Goal: Information Seeking & Learning: Learn about a topic

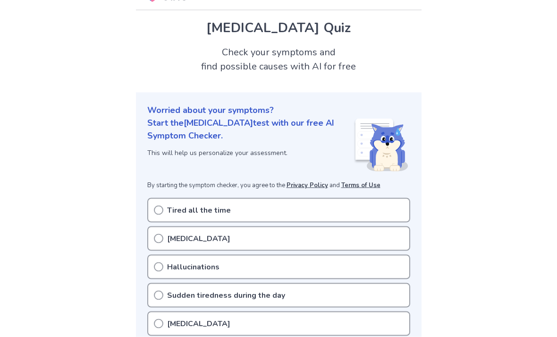
scroll to position [26, 0]
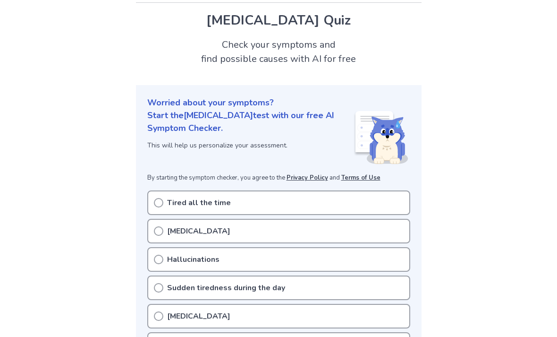
click at [362, 202] on div "Tired all the time" at bounding box center [278, 202] width 263 height 25
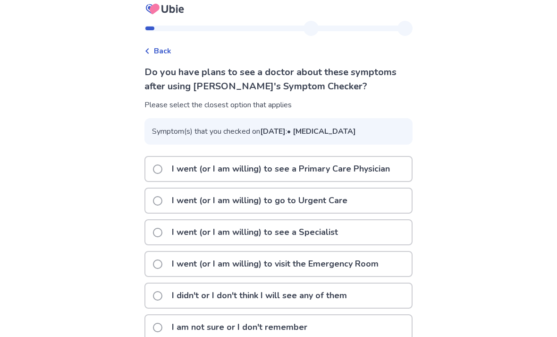
scroll to position [19, 0]
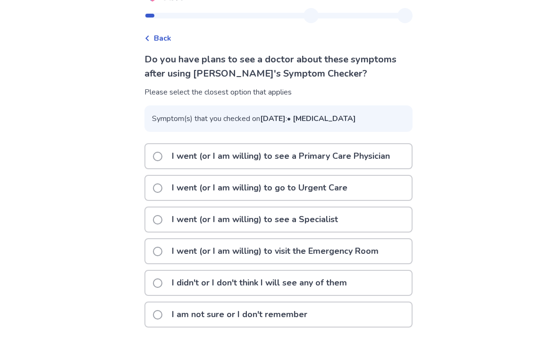
click at [353, 295] on p "I didn't or I don't think I will see any of them" at bounding box center [259, 283] width 187 height 24
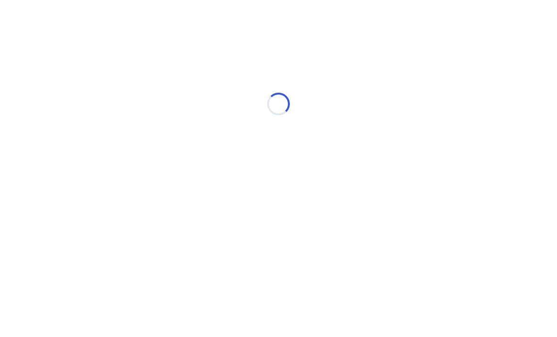
scroll to position [0, 0]
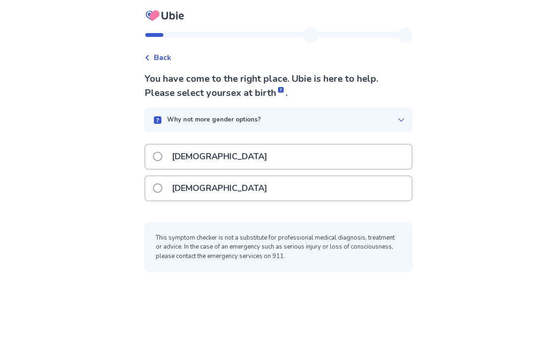
click at [367, 193] on div "Female" at bounding box center [278, 188] width 266 height 24
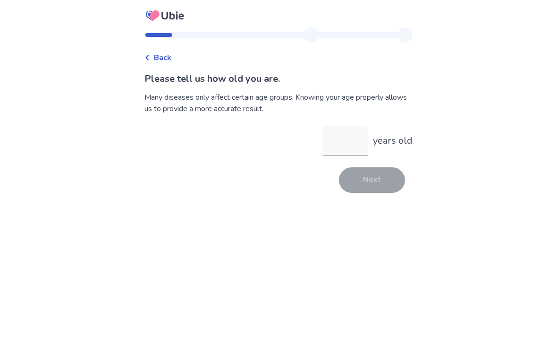
click at [352, 135] on input "years old" at bounding box center [345, 141] width 45 height 30
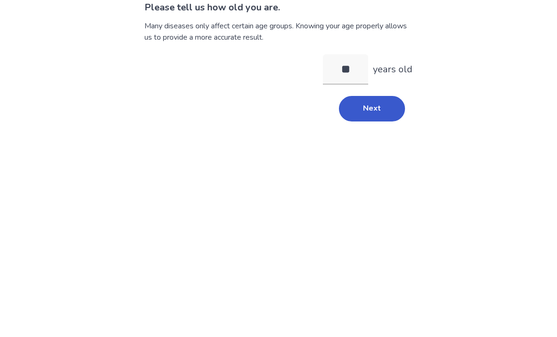
click at [387, 167] on button "Next" at bounding box center [372, 180] width 66 height 26
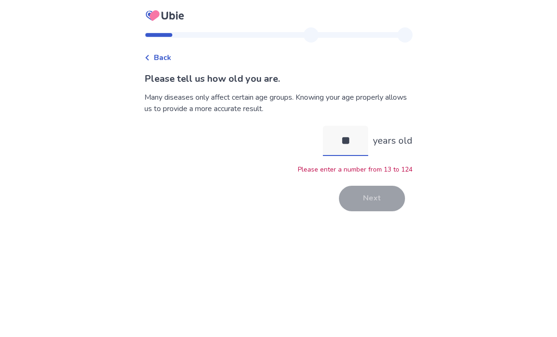
click at [345, 126] on input "**" at bounding box center [345, 141] width 45 height 30
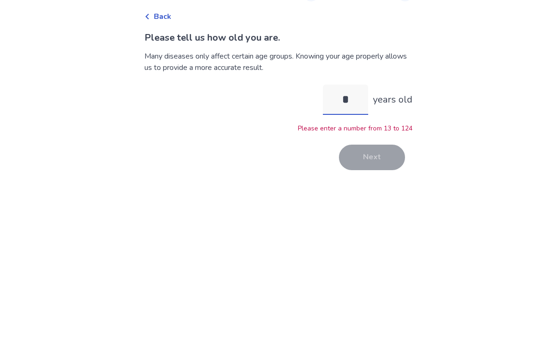
type input "**"
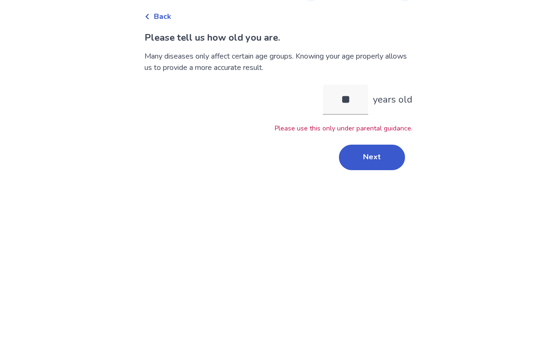
click at [377, 186] on button "Next" at bounding box center [372, 199] width 66 height 26
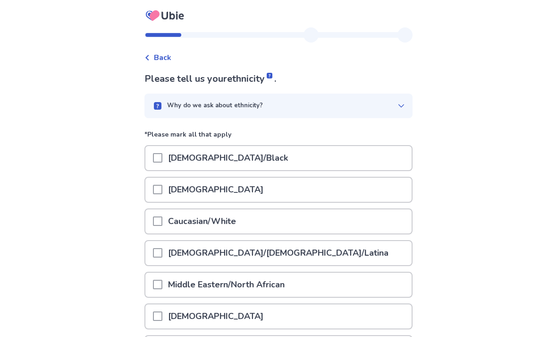
click at [274, 227] on div "Caucasian/White" at bounding box center [278, 221] width 266 height 24
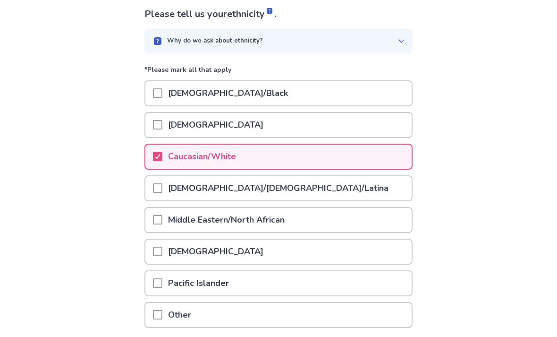
scroll to position [109, 0]
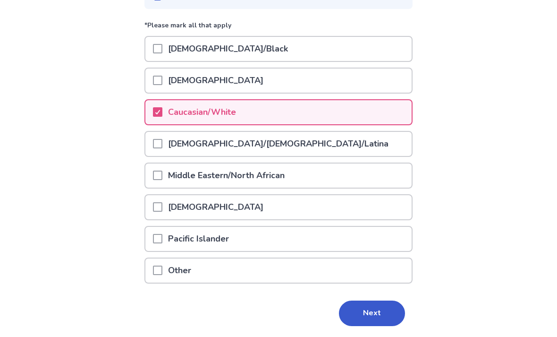
click at [372, 311] on button "Next" at bounding box center [372, 313] width 66 height 26
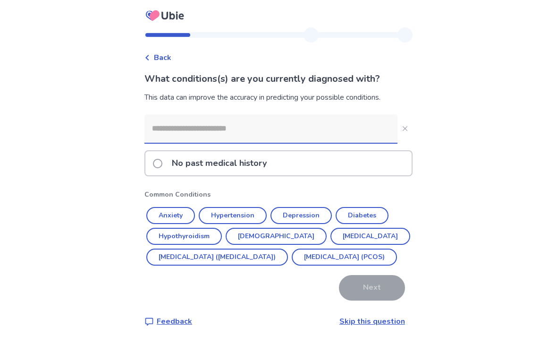
click at [301, 159] on div "No past medical history" at bounding box center [278, 163] width 266 height 24
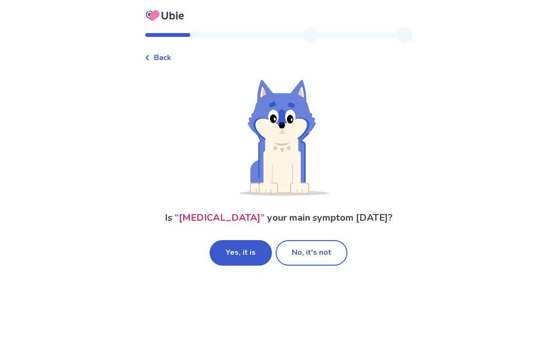
click at [254, 259] on button "Yes, it is" at bounding box center [241, 253] width 62 height 26
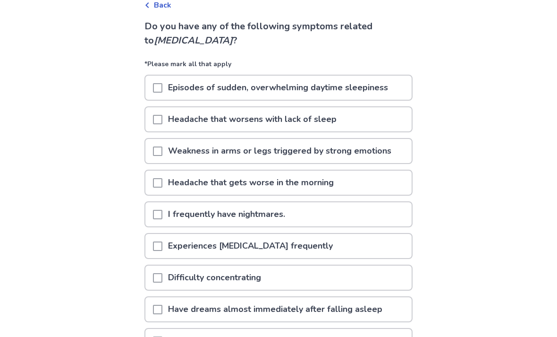
scroll to position [53, 0]
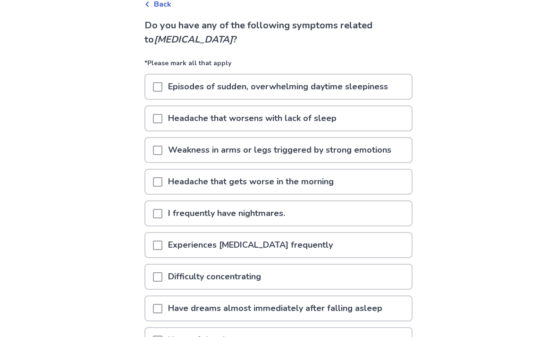
click at [327, 209] on div "I frequently have nightmares." at bounding box center [278, 213] width 266 height 24
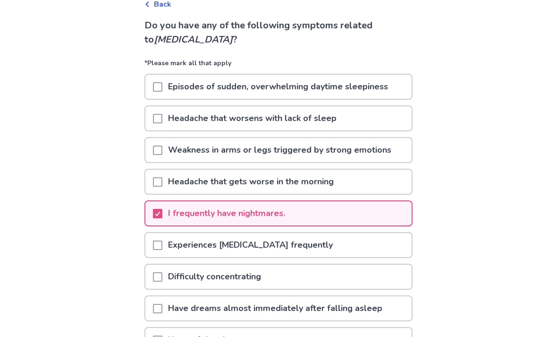
click at [312, 271] on div "Difficulty concentrating" at bounding box center [278, 276] width 266 height 24
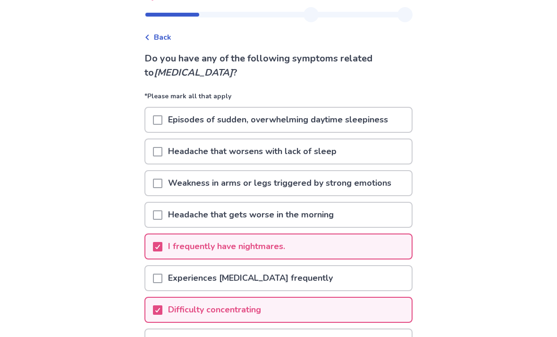
scroll to position [20, 0]
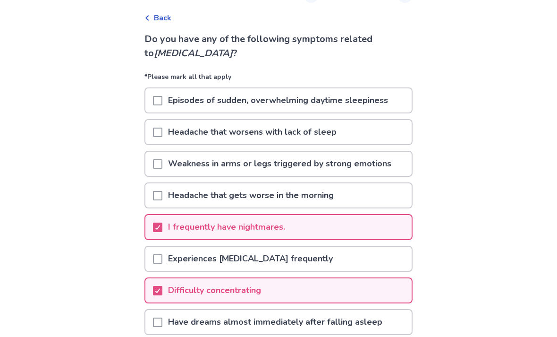
click at [397, 108] on div "Episodes of sudden, overwhelming daytime sleepiness" at bounding box center [278, 101] width 266 height 24
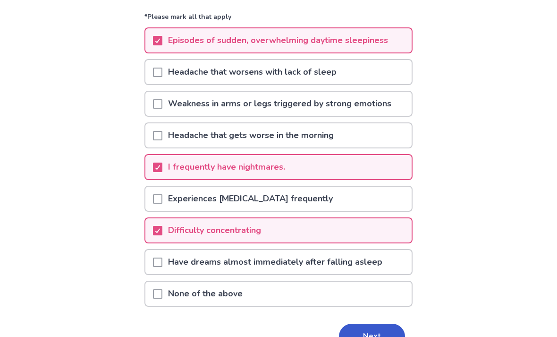
scroll to position [123, 0]
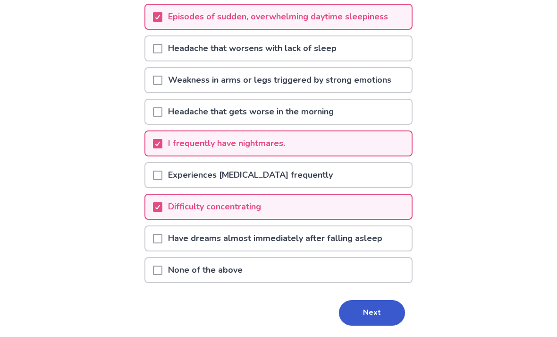
click at [363, 312] on button "Next" at bounding box center [372, 313] width 66 height 26
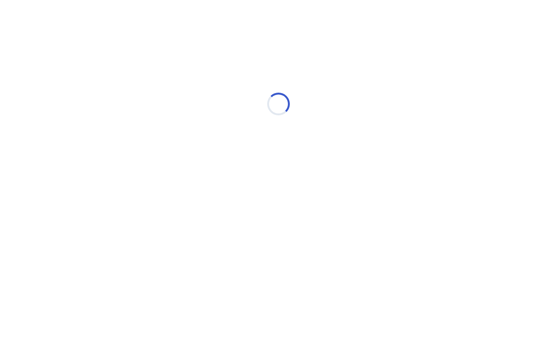
scroll to position [0, 0]
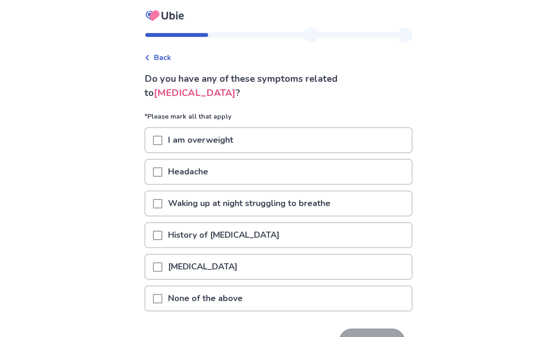
click at [281, 296] on div "None of the above" at bounding box center [278, 298] width 266 height 24
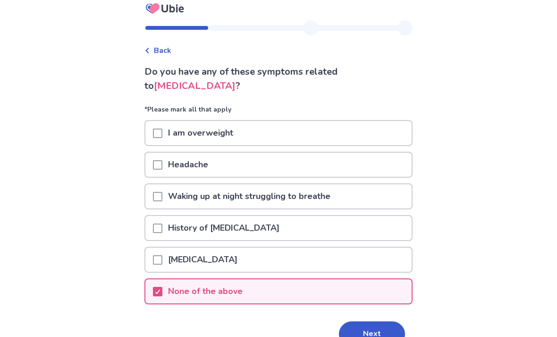
scroll to position [23, 0]
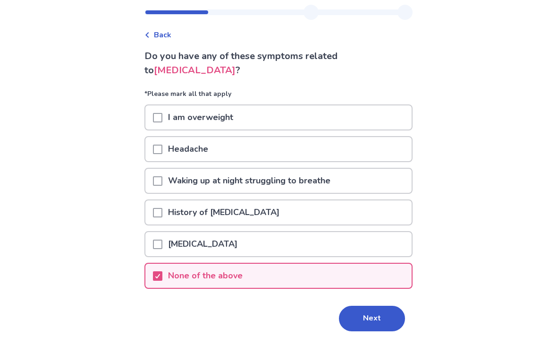
click at [374, 322] on button "Next" at bounding box center [372, 319] width 66 height 26
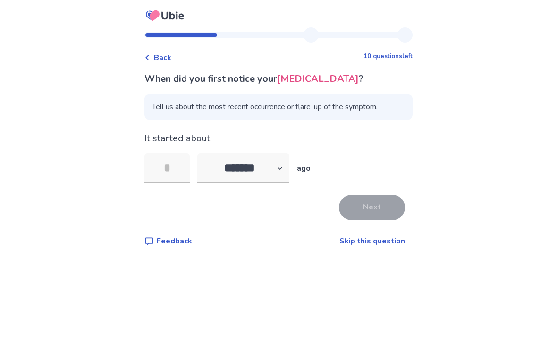
click at [185, 179] on input "tel" at bounding box center [167, 168] width 45 height 30
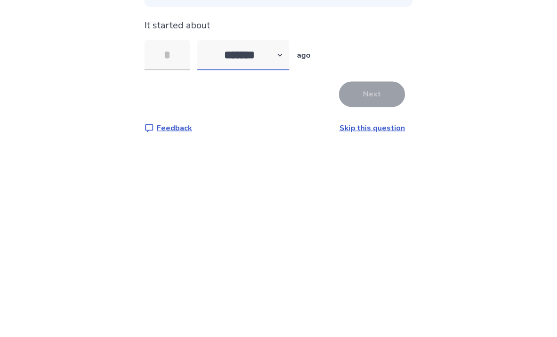
click at [269, 153] on select "******* ****** ******* ******** *******" at bounding box center [243, 168] width 92 height 30
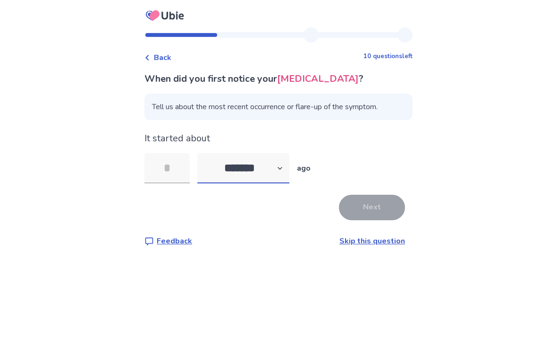
select select "*"
click at [180, 153] on input "tel" at bounding box center [167, 168] width 45 height 30
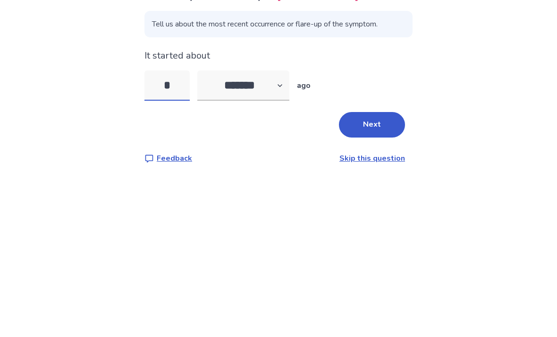
type input "**"
click at [380, 195] on button "Next" at bounding box center [372, 208] width 66 height 26
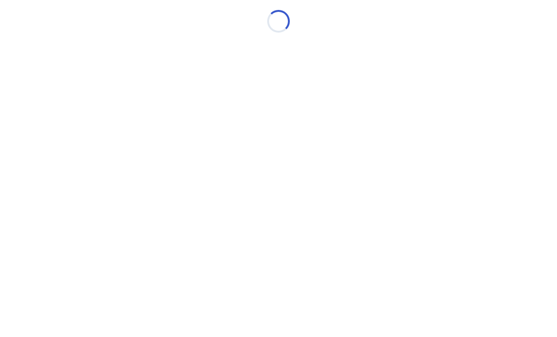
scroll to position [0, 0]
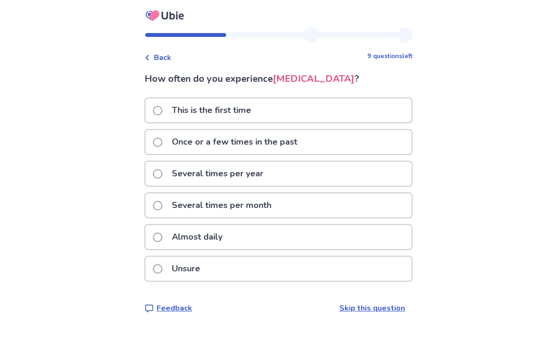
click at [303, 249] on div "Almost daily" at bounding box center [278, 237] width 266 height 24
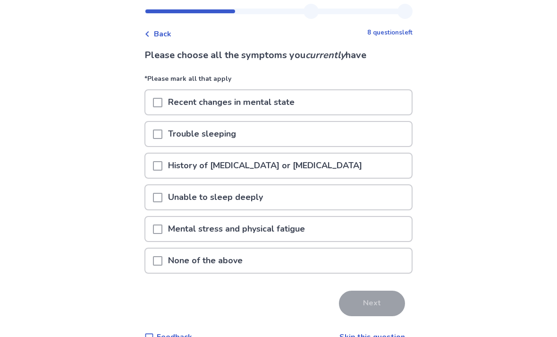
click at [364, 136] on div "Trouble sleeping" at bounding box center [278, 134] width 266 height 24
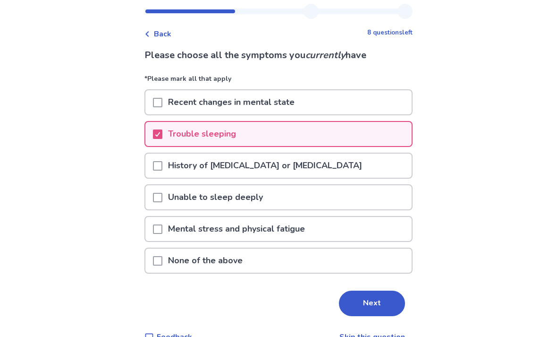
click at [368, 304] on button "Next" at bounding box center [372, 303] width 66 height 26
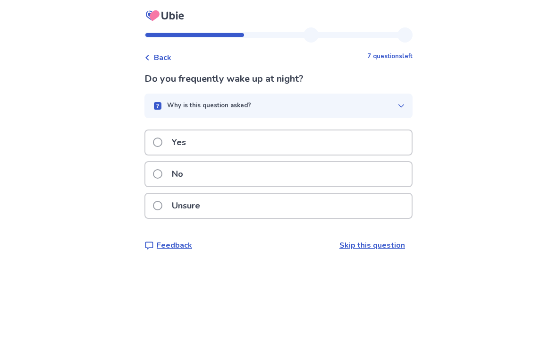
click at [332, 153] on div "Yes" at bounding box center [278, 142] width 266 height 24
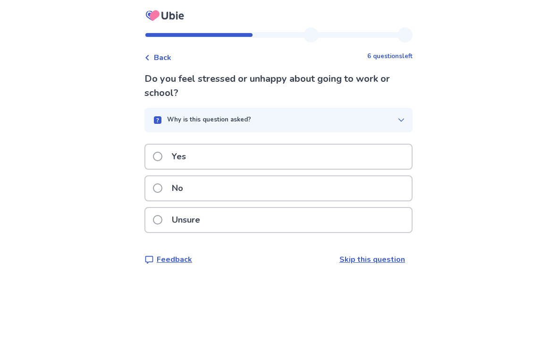
click at [358, 162] on div "Yes" at bounding box center [278, 157] width 266 height 24
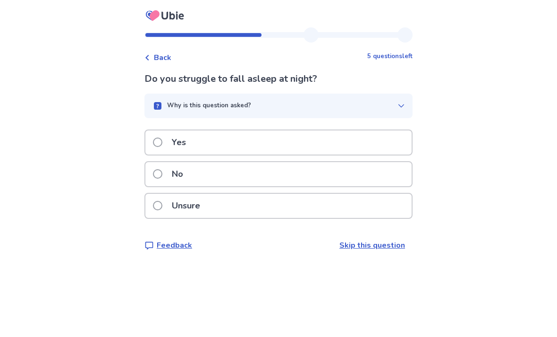
click at [365, 146] on div "Yes" at bounding box center [278, 142] width 266 height 24
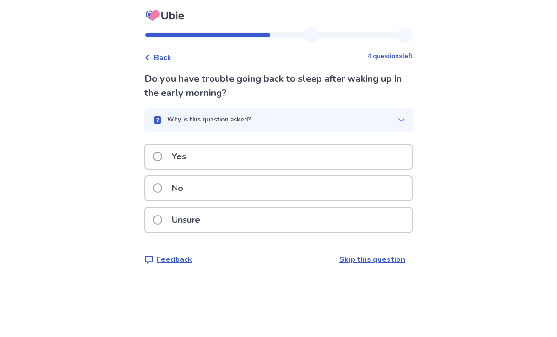
click at [387, 159] on div "Yes" at bounding box center [278, 157] width 266 height 24
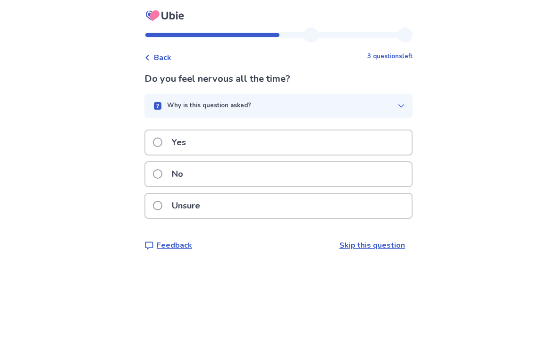
click at [373, 147] on div "Yes" at bounding box center [278, 142] width 266 height 24
click at [378, 207] on div "Unsure" at bounding box center [278, 206] width 266 height 24
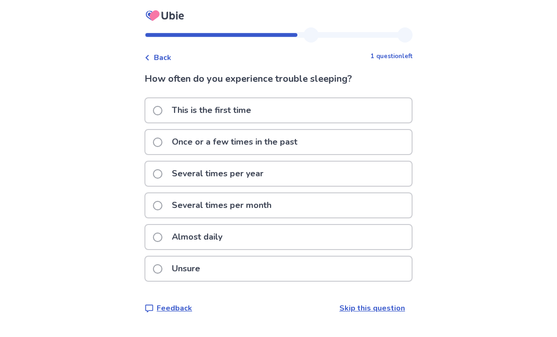
click at [317, 240] on div "Almost daily" at bounding box center [278, 237] width 266 height 24
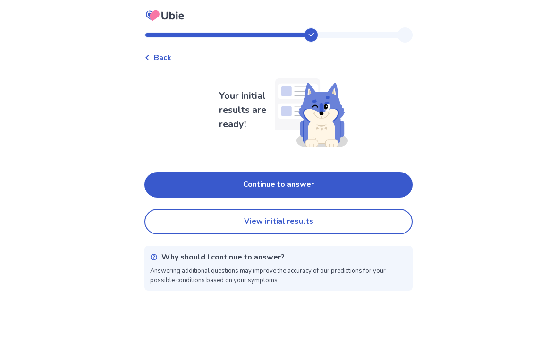
click at [352, 187] on button "Continue to answer" at bounding box center [279, 185] width 268 height 26
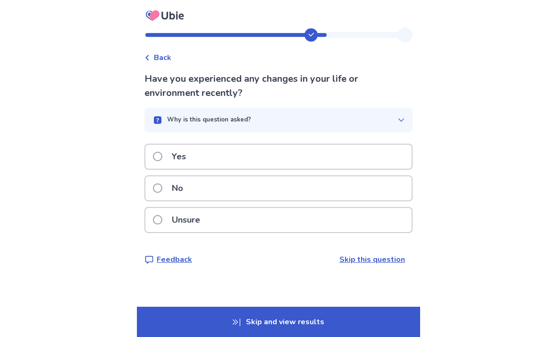
click at [324, 194] on div "No" at bounding box center [278, 188] width 266 height 24
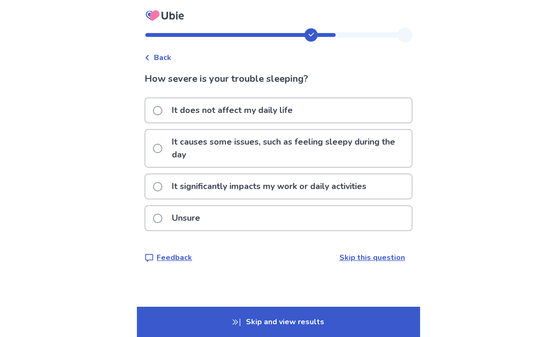
click at [372, 143] on p "It causes some issues, such as feeling sleepy during the day" at bounding box center [289, 148] width 246 height 37
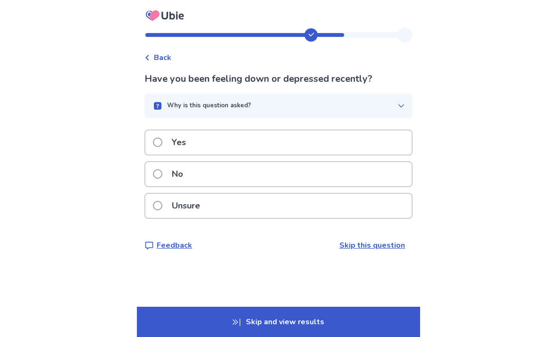
click at [359, 206] on div "Unsure" at bounding box center [278, 206] width 266 height 24
click at [372, 179] on div "No" at bounding box center [278, 174] width 266 height 24
click at [364, 144] on div "Yes" at bounding box center [278, 142] width 266 height 24
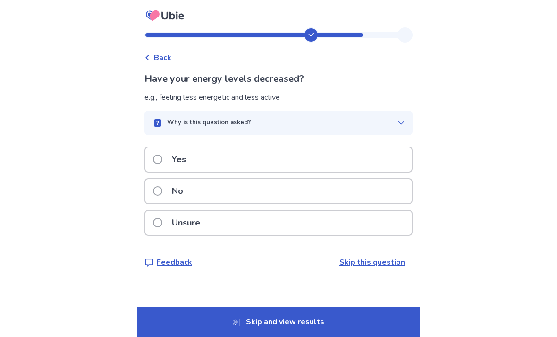
click at [365, 164] on div "Yes" at bounding box center [278, 159] width 266 height 24
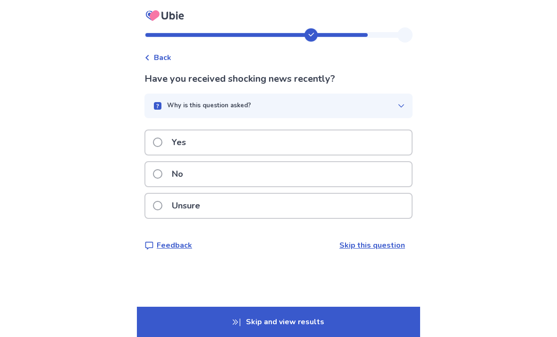
click at [357, 175] on div "No" at bounding box center [278, 174] width 266 height 24
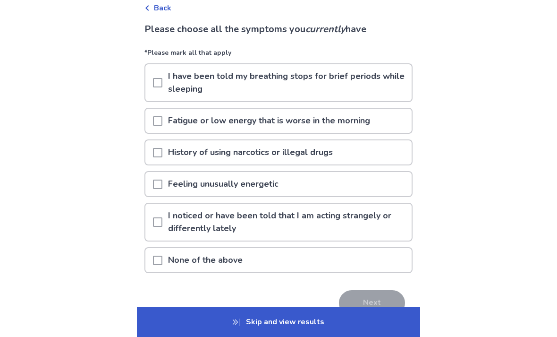
scroll to position [56, 0]
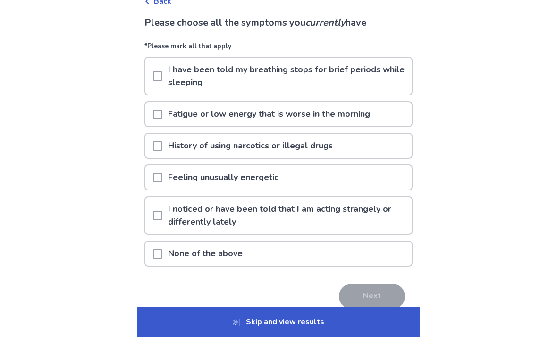
click at [355, 245] on div "None of the above" at bounding box center [278, 253] width 266 height 24
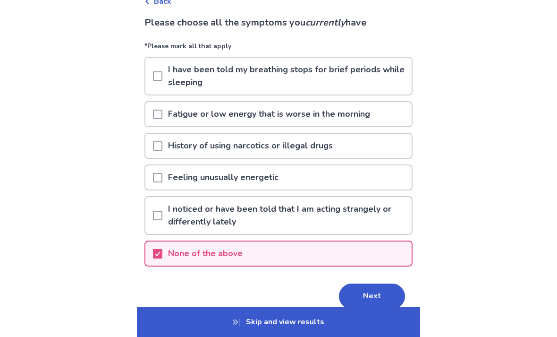
click at [372, 296] on button "Next" at bounding box center [372, 296] width 66 height 26
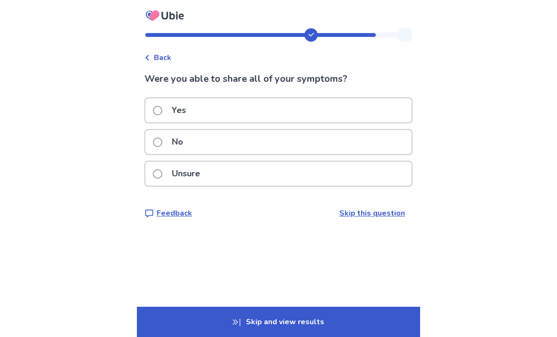
click at [374, 117] on div "Yes" at bounding box center [278, 110] width 266 height 24
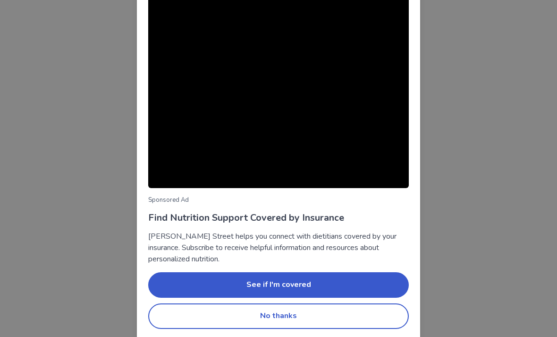
scroll to position [56, 0]
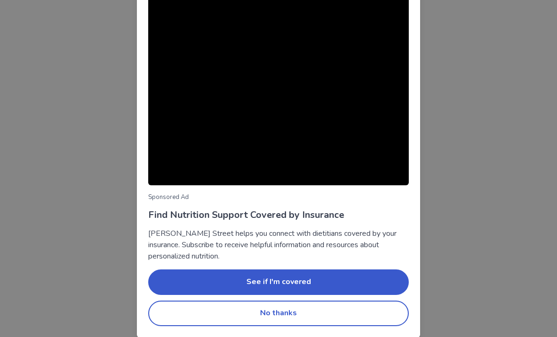
click at [354, 318] on button "No thanks" at bounding box center [278, 313] width 261 height 26
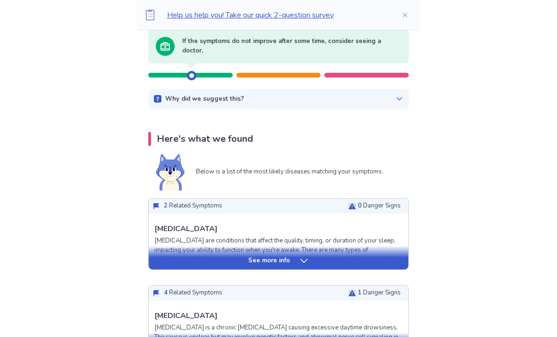
scroll to position [102, 0]
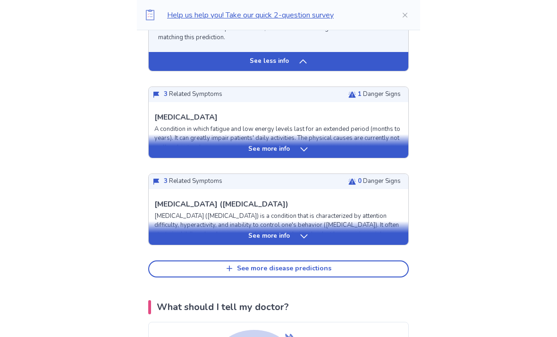
scroll to position [911, 0]
click at [363, 154] on div "See more info" at bounding box center [279, 149] width 260 height 9
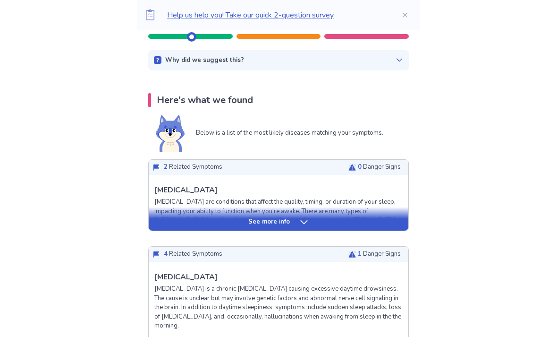
scroll to position [138, 0]
